Goal: Task Accomplishment & Management: Use online tool/utility

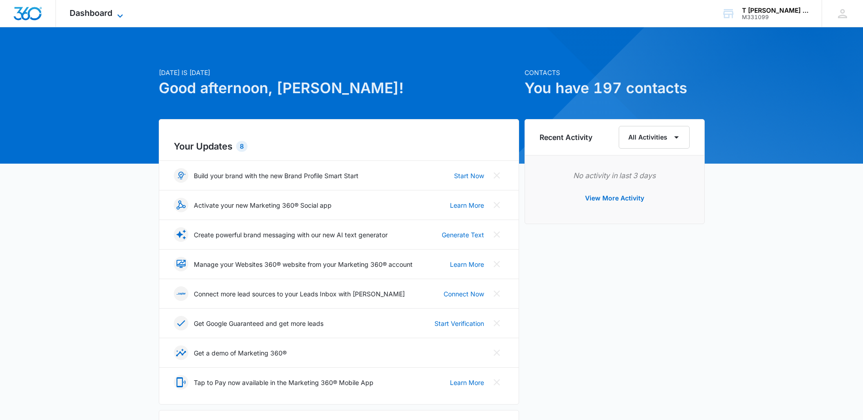
click at [107, 10] on span "Dashboard" at bounding box center [91, 13] width 43 height 10
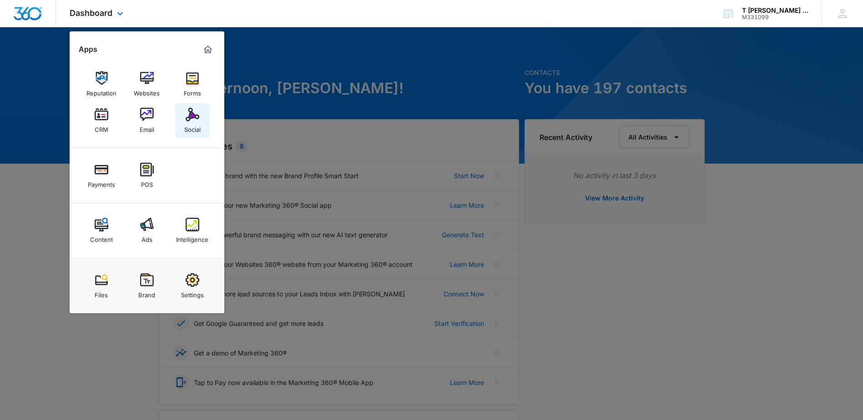
click at [196, 123] on div "Social" at bounding box center [192, 127] width 16 height 12
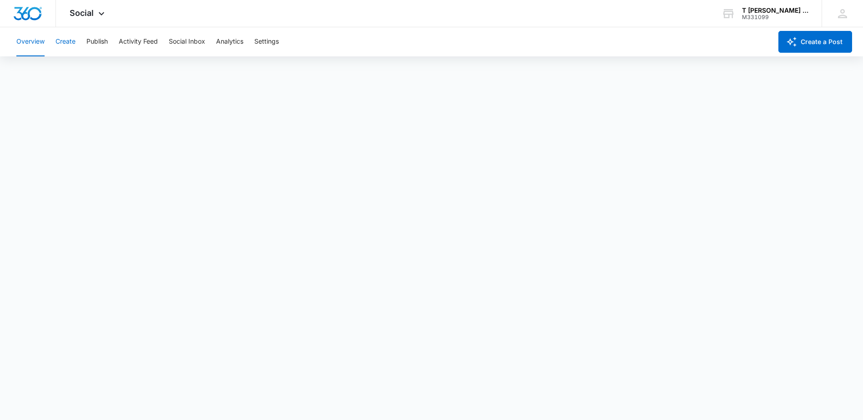
click at [69, 41] on button "Create" at bounding box center [65, 41] width 20 height 29
